Goal: Information Seeking & Learning: Learn about a topic

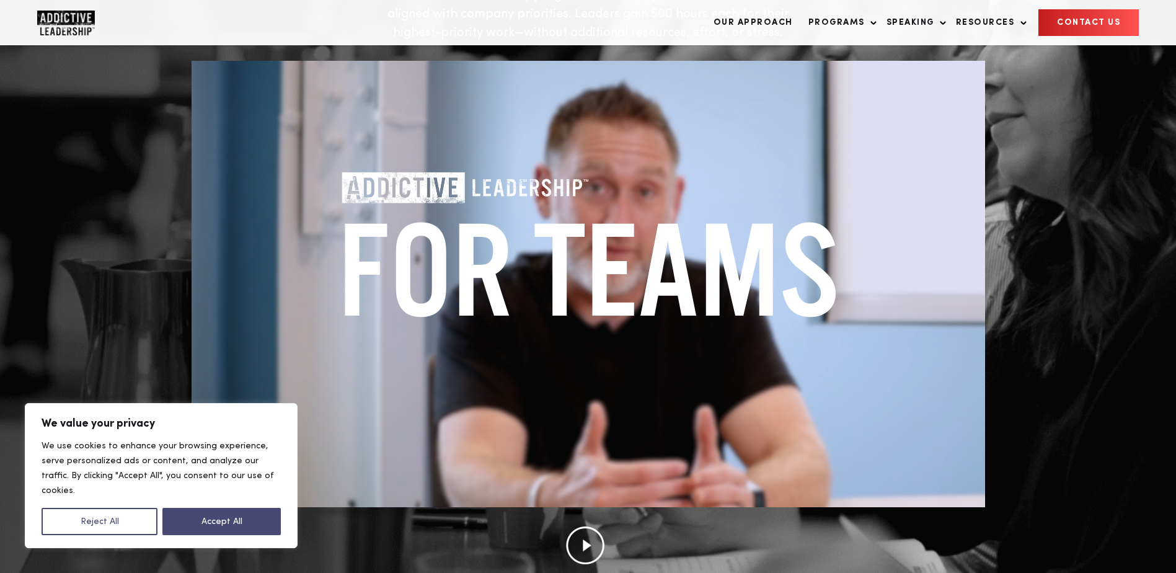
scroll to position [248, 0]
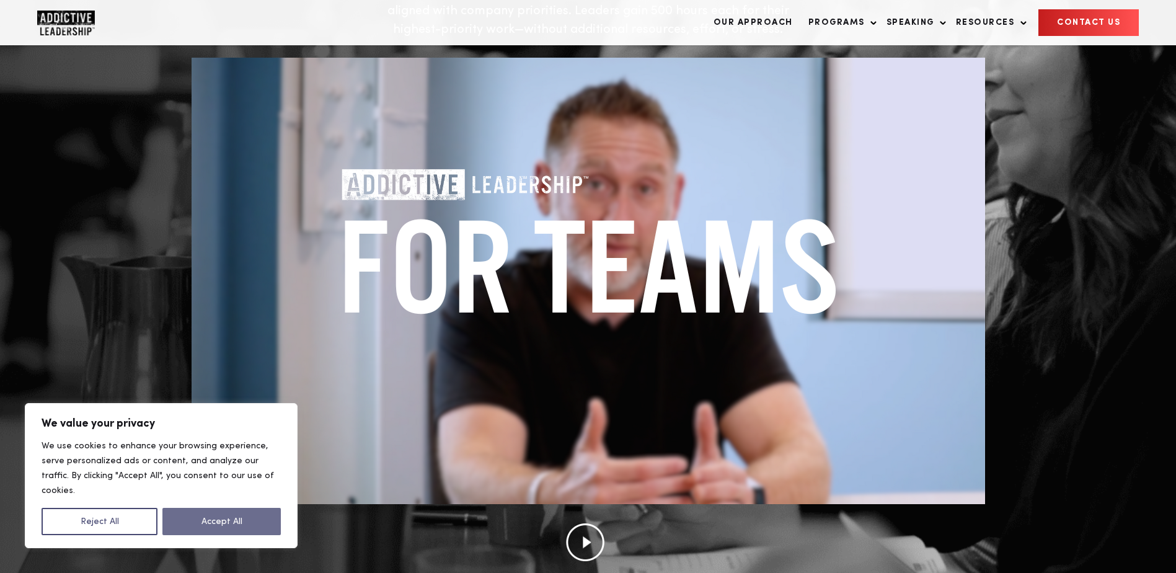
click at [203, 522] on button "Accept All" at bounding box center [221, 521] width 118 height 27
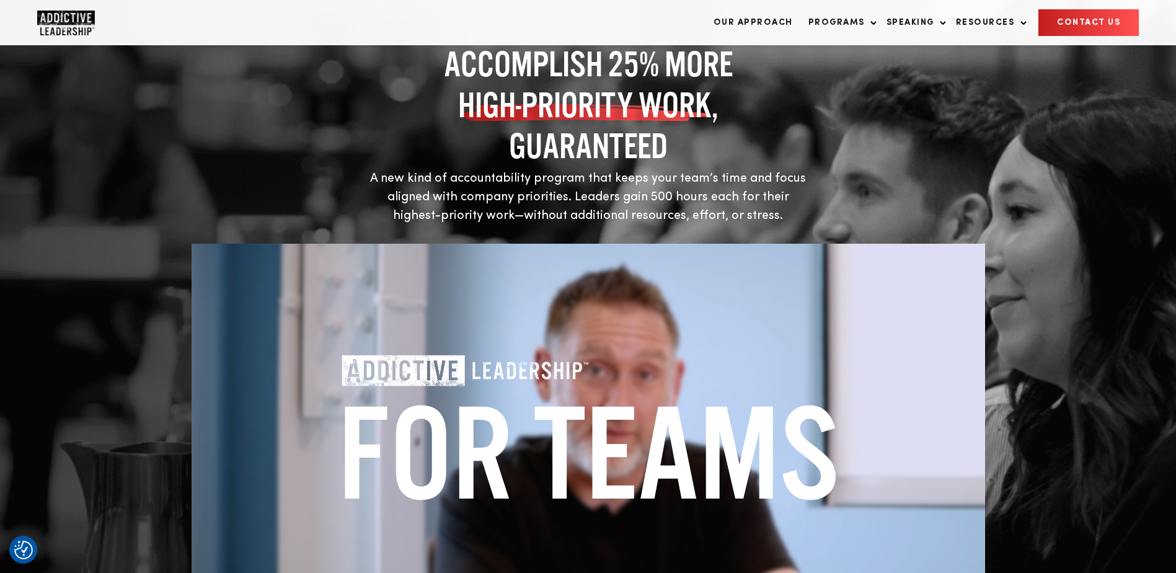
scroll to position [0, 0]
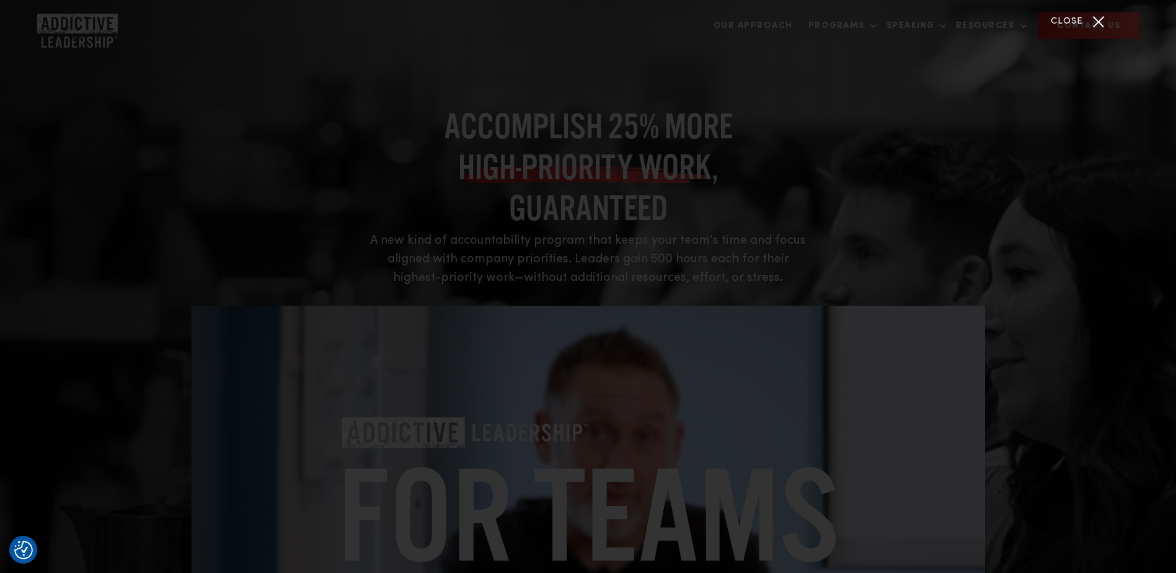
click at [1091, 22] on div "Close" at bounding box center [1098, 21] width 31 height 31
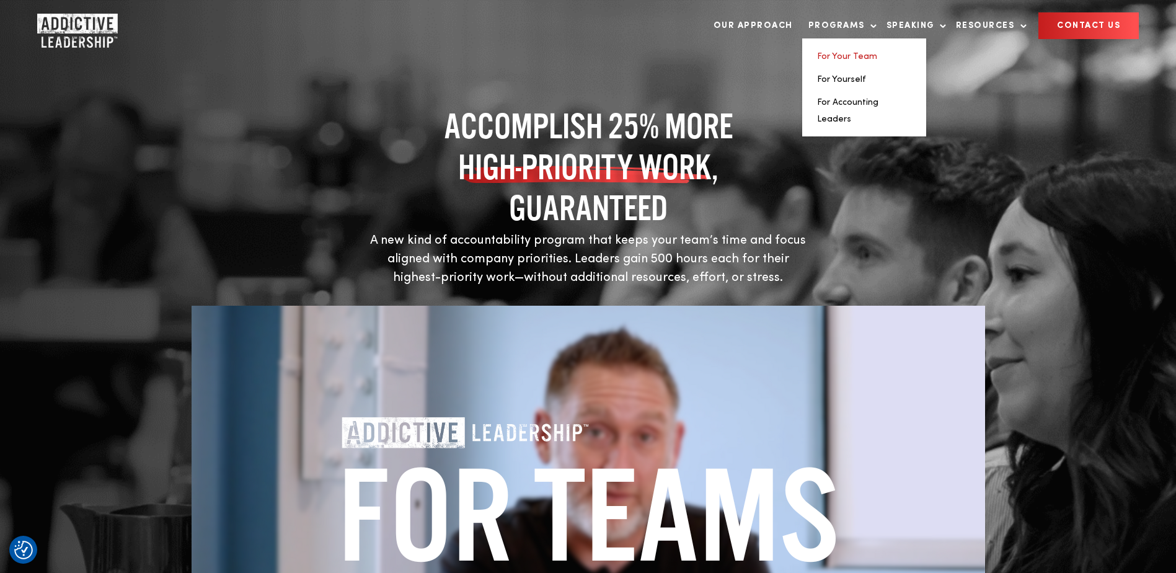
click at [864, 55] on link "For Your Team" at bounding box center [847, 56] width 60 height 9
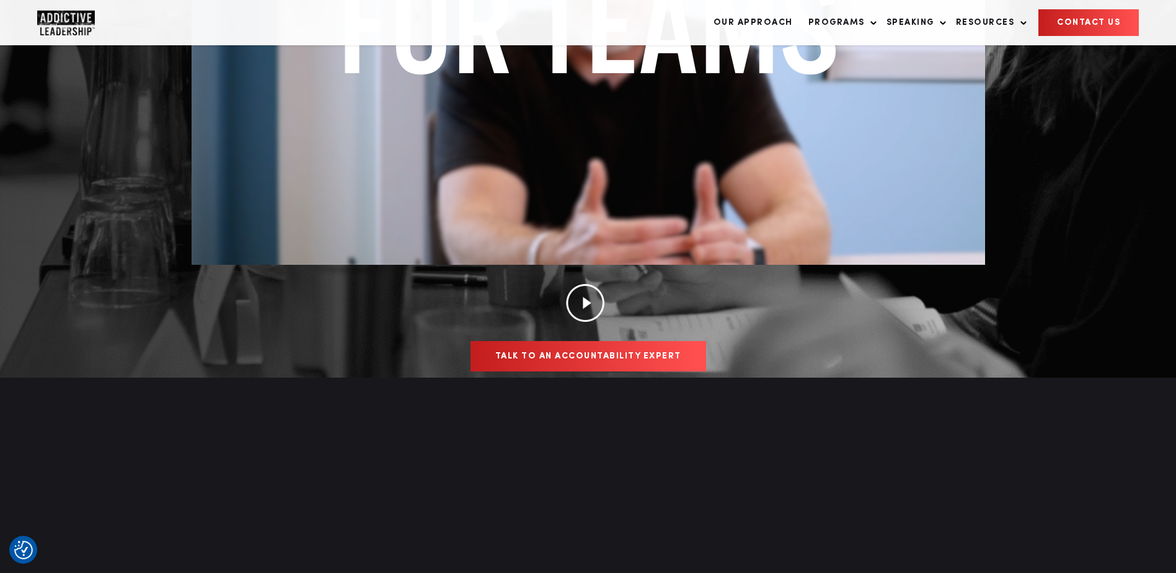
scroll to position [496, 0]
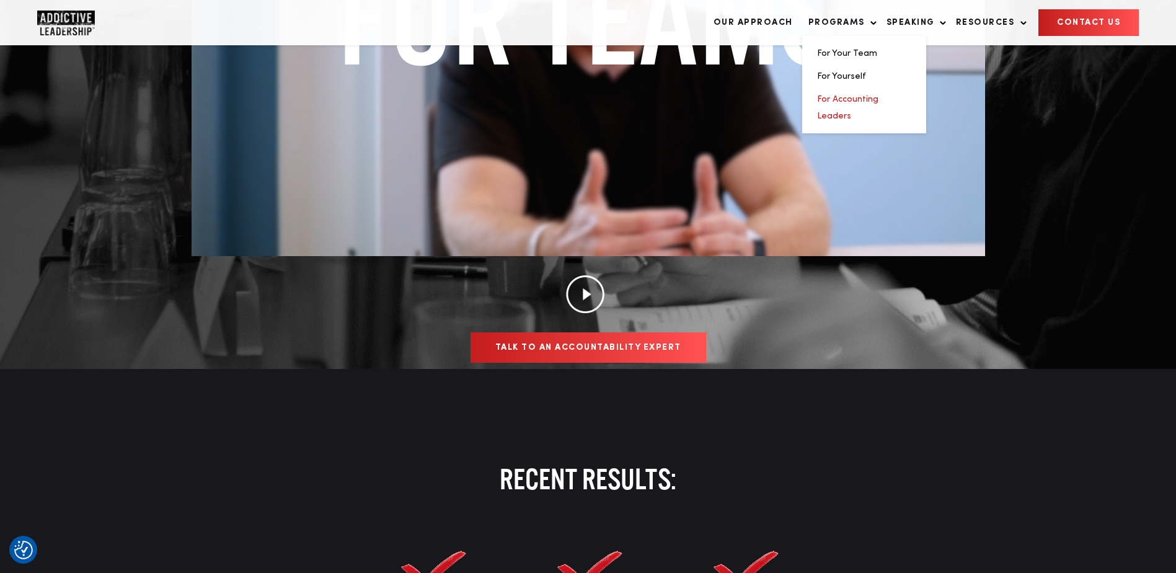
click at [847, 102] on link "For Accounting Leaders" at bounding box center [847, 107] width 61 height 25
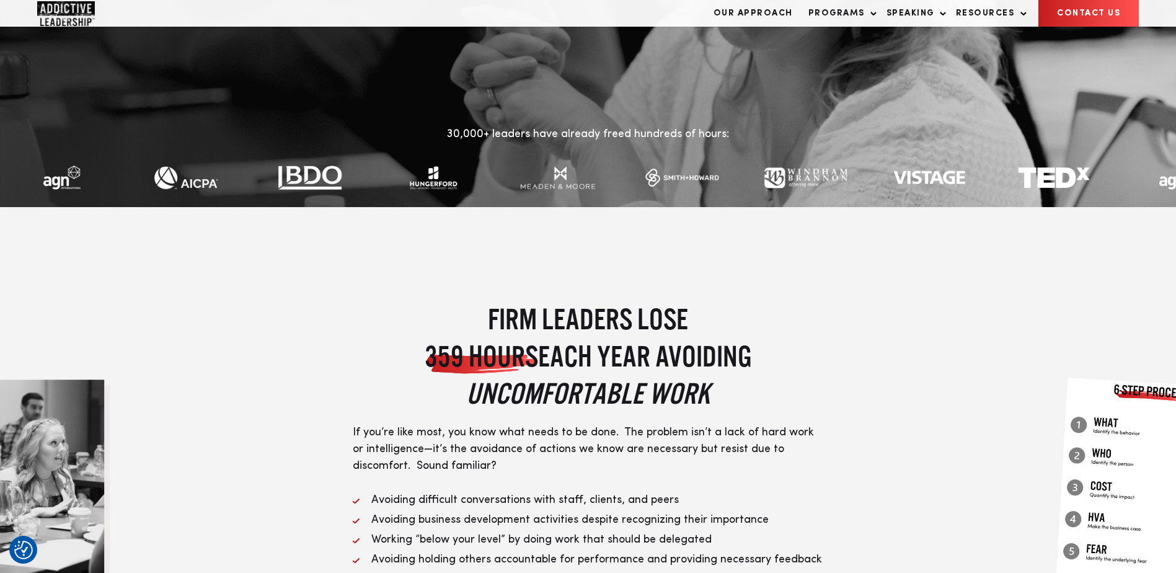
scroll to position [310, 0]
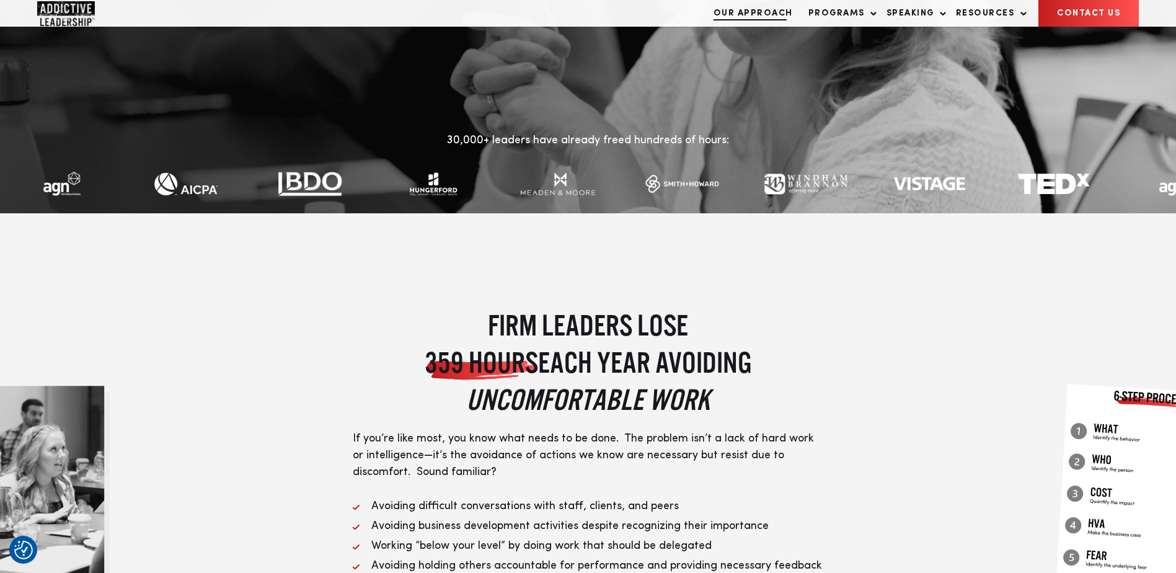
click at [727, 22] on link "Our Approach" at bounding box center [753, 13] width 92 height 25
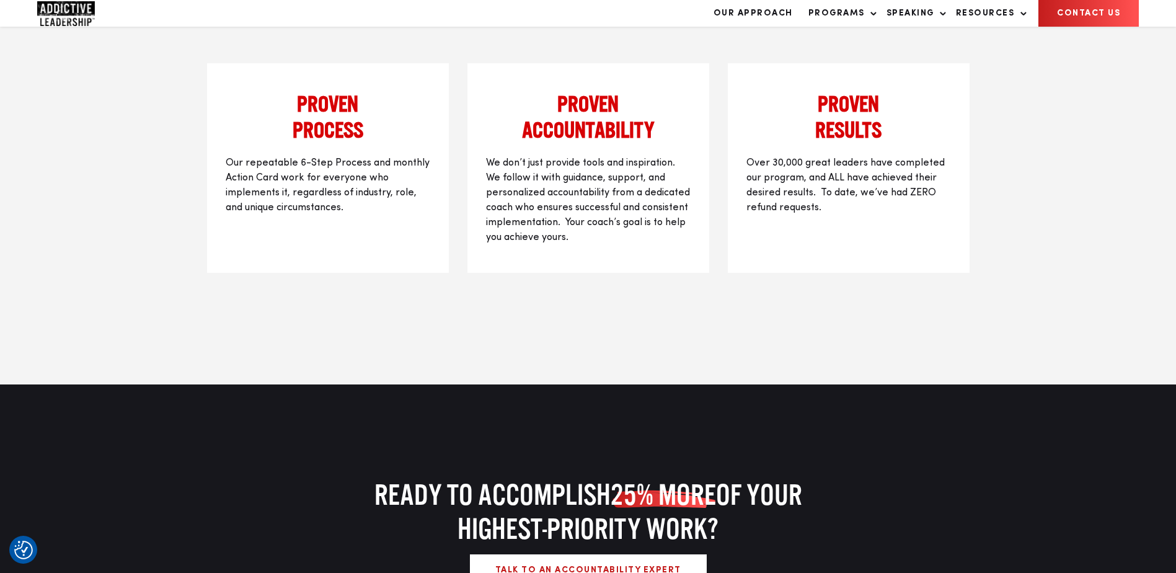
scroll to position [1704, 0]
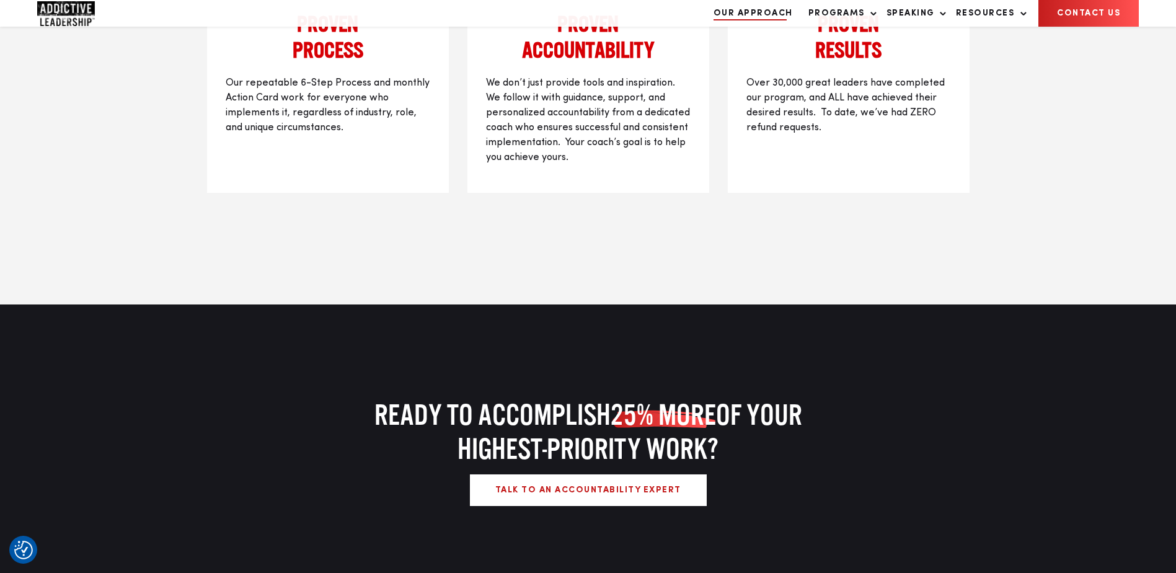
click at [737, 26] on link "Our Approach" at bounding box center [753, 13] width 92 height 25
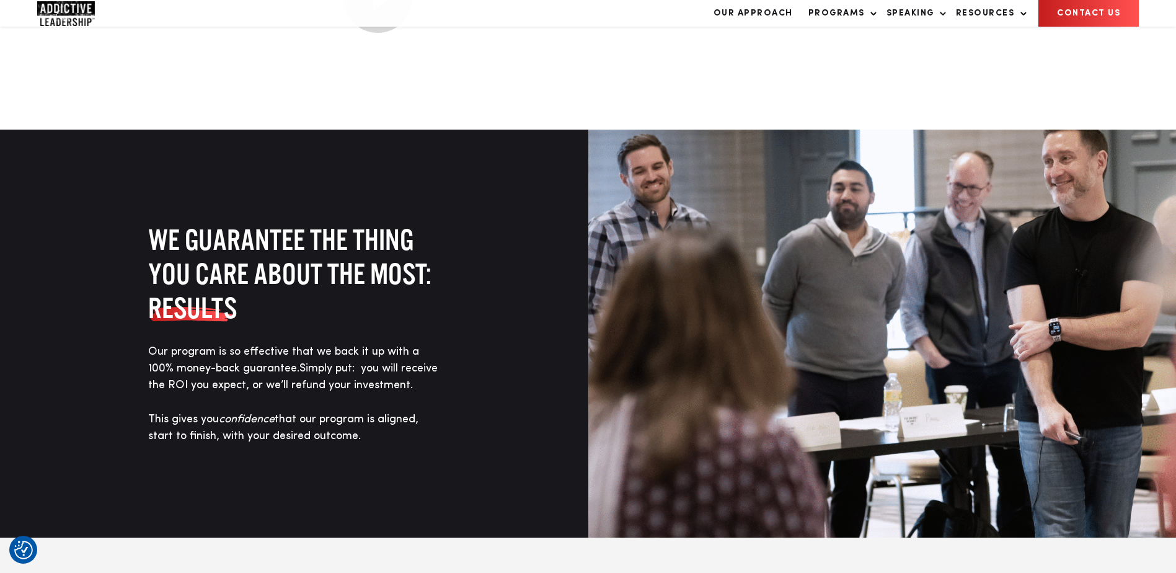
scroll to position [1178, 0]
